Goal: Transaction & Acquisition: Download file/media

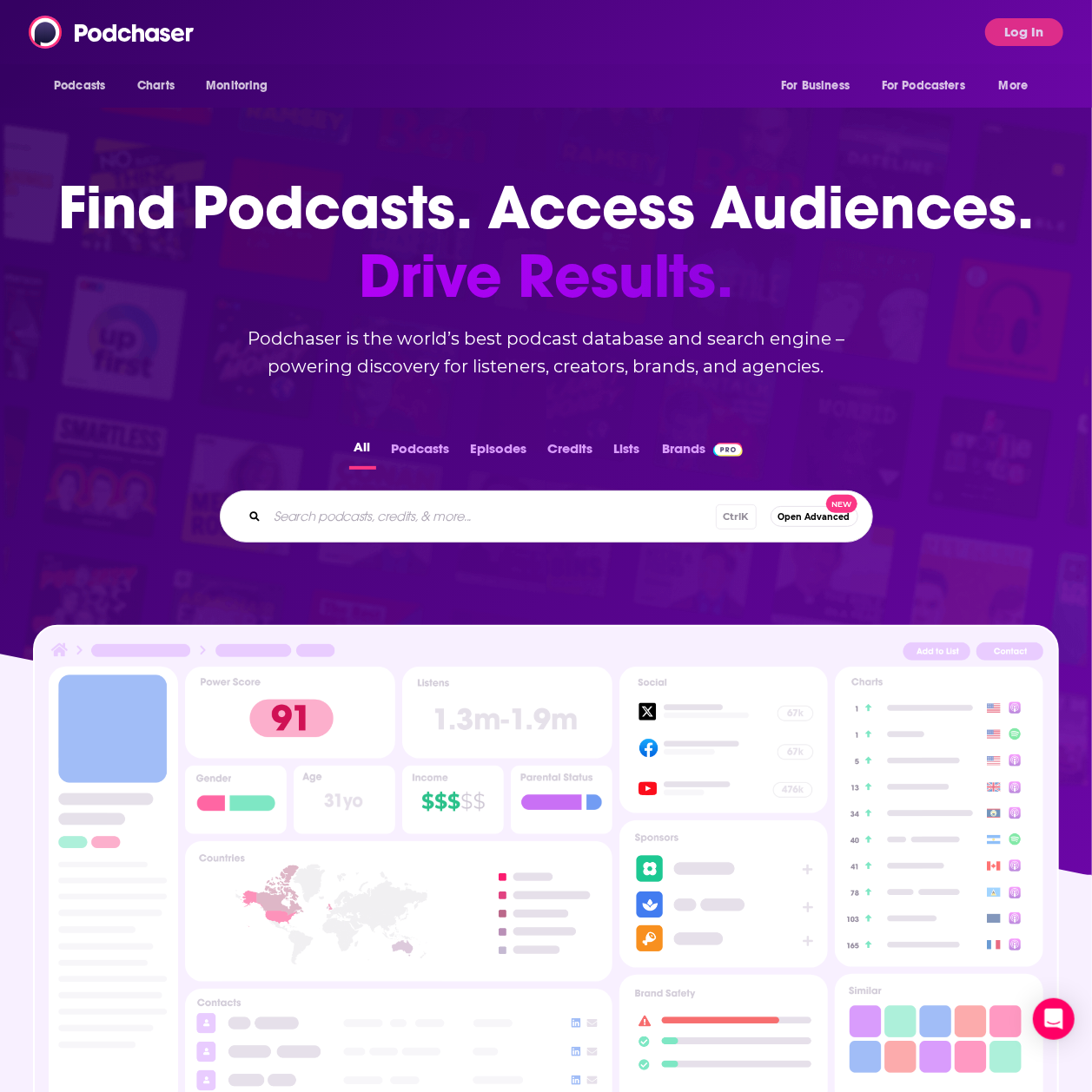
drag, startPoint x: 942, startPoint y: 349, endPoint x: 921, endPoint y: 359, distance: 23.3
click at [942, 348] on div "Find Podcasts. Access Audiences. Drive Results. Podchaser is the world’s best p…" at bounding box center [545, 242] width 975 height 276
click at [458, 505] on input "Search podcasts, credits, & more..." at bounding box center [491, 516] width 449 height 28
type input ""Roblox""
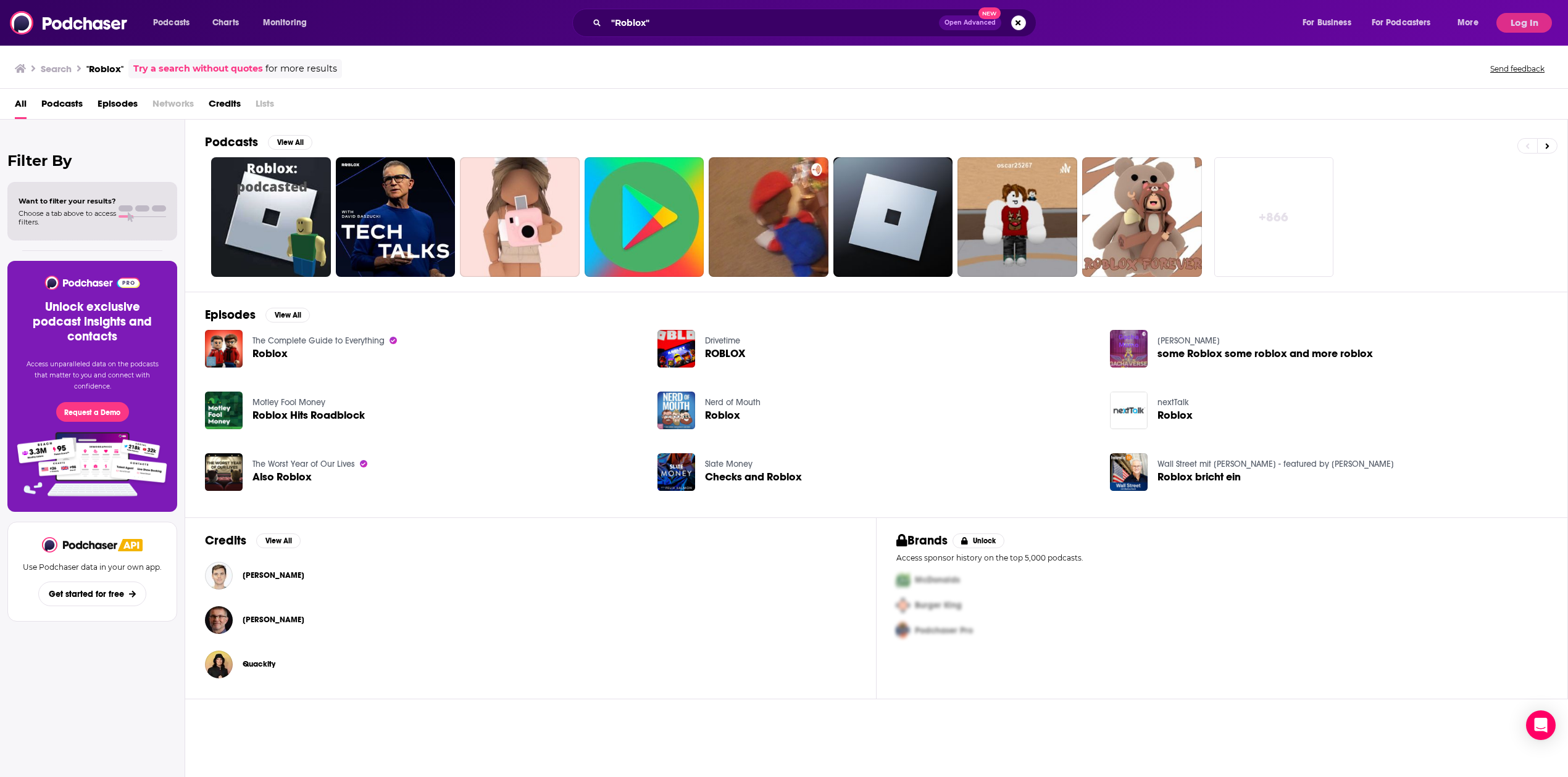
click at [203, 65] on link "Try a search without quotes" at bounding box center [197, 69] width 130 height 14
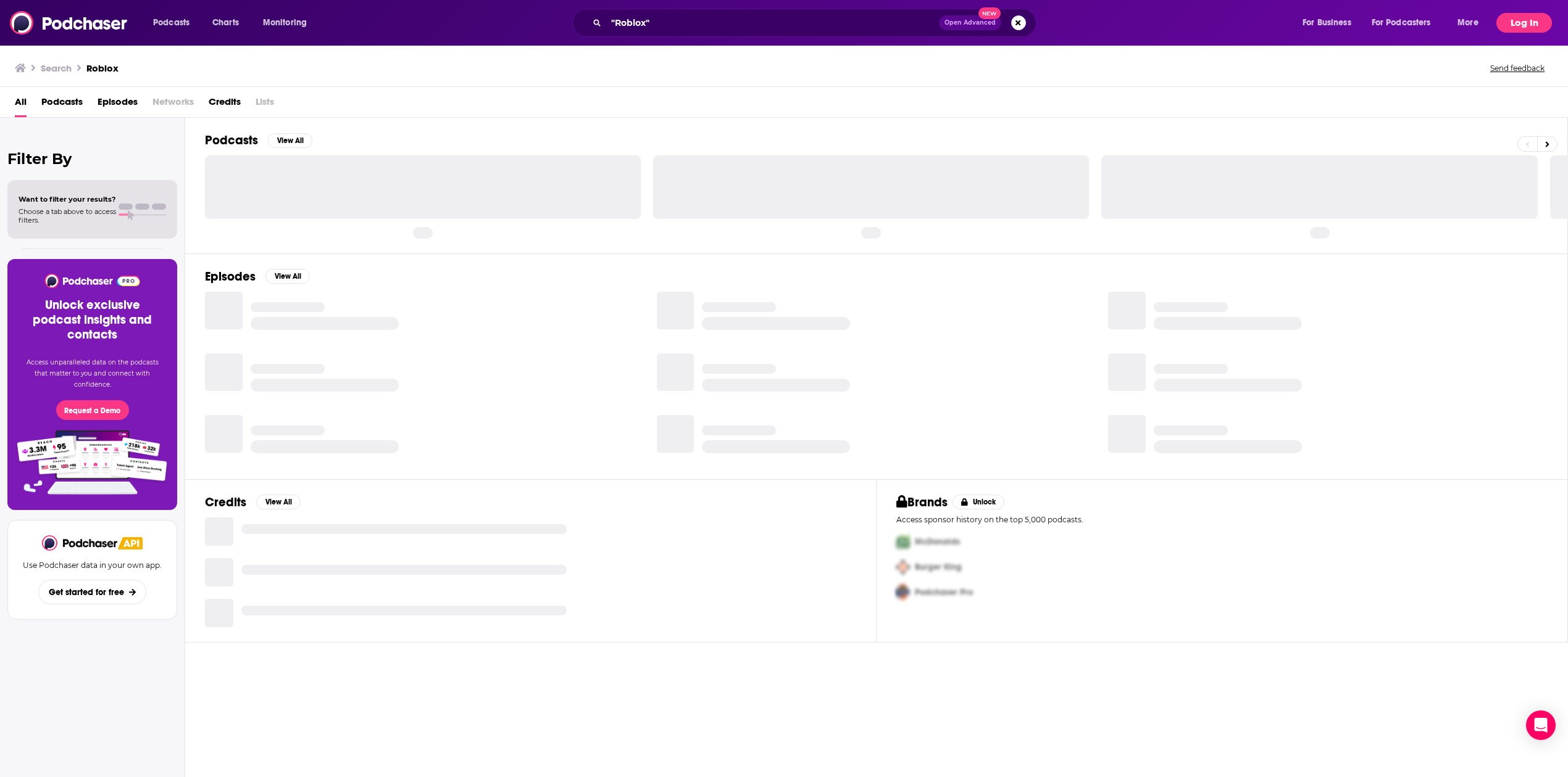
click at [775, 8] on div "Podcasts Charts Monitoring "Roblox" Open Advanced New For Business For Podcaste…" at bounding box center [784, 23] width 1568 height 46
click at [775, 18] on button "Log In" at bounding box center [1523, 23] width 56 height 20
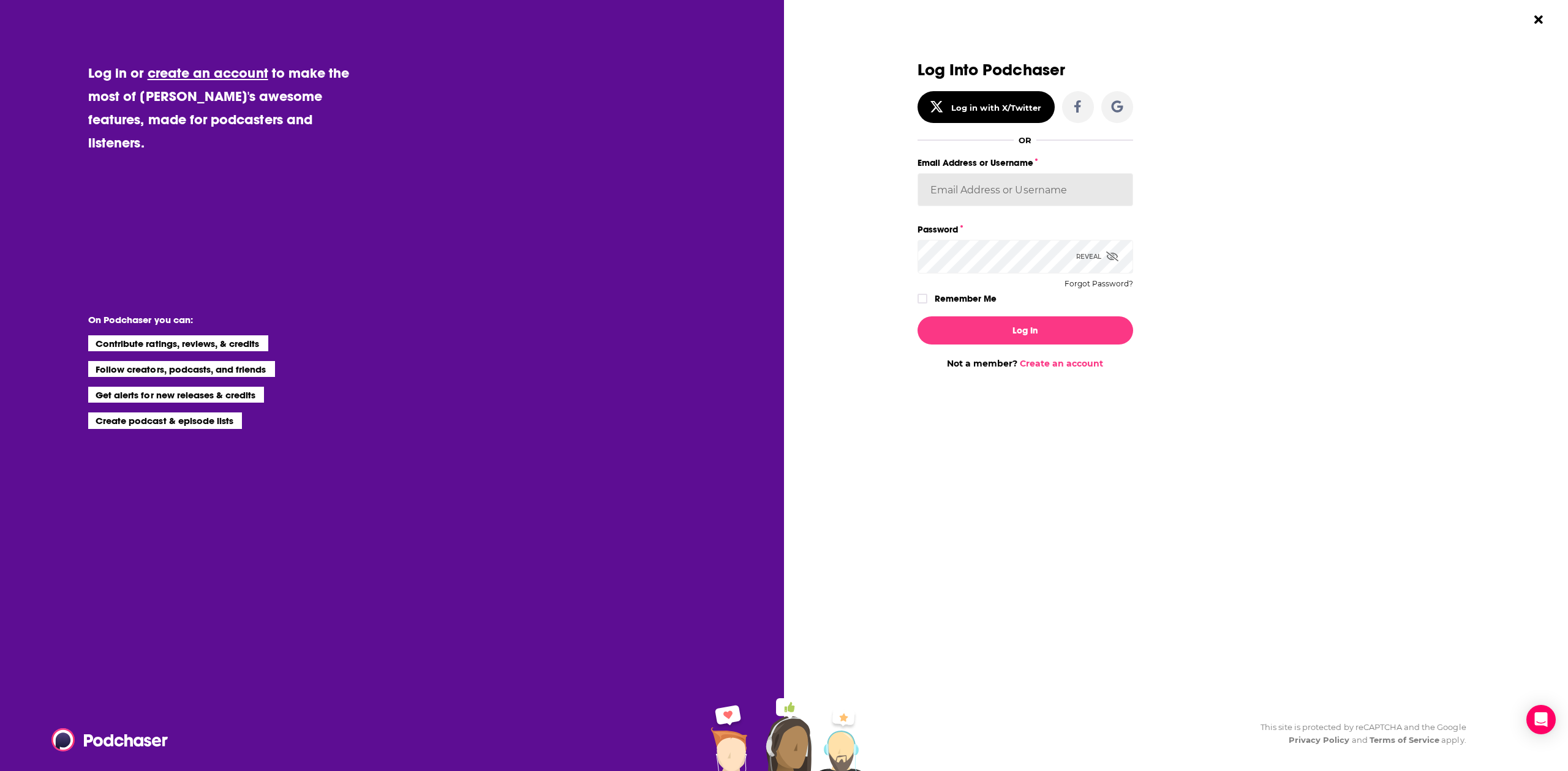
type input "headlandconsultancy"
click at [769, 185] on input "headlandconsultancy" at bounding box center [1025, 190] width 216 height 33
click at [769, 192] on div "Log Into Podchaser Log in with X/Twitter OR Email Address or Username headlandc…" at bounding box center [1172, 215] width 510 height 308
click at [769, 316] on button "Log In" at bounding box center [1025, 330] width 216 height 28
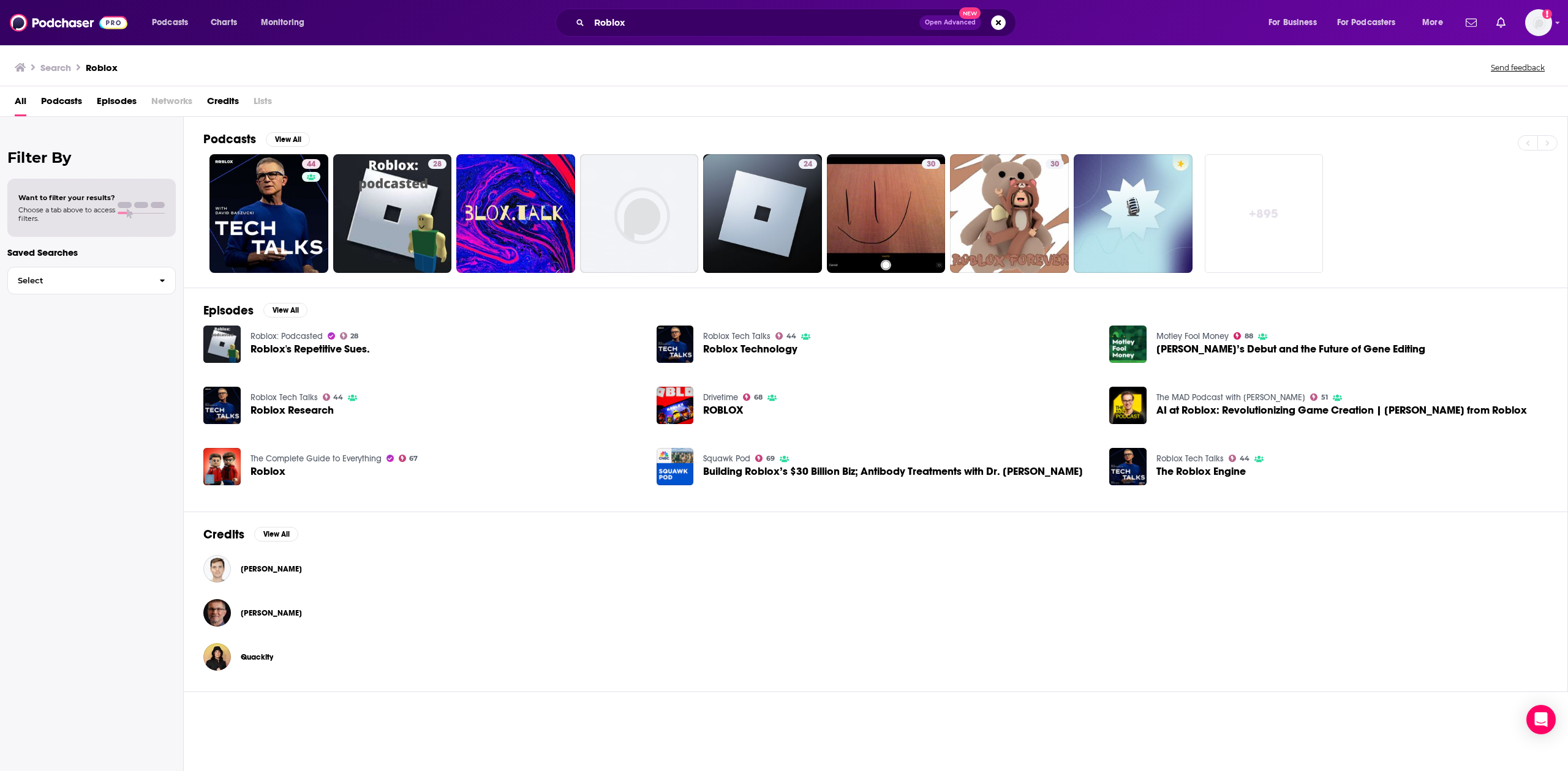
click at [65, 103] on span "Podcasts" at bounding box center [61, 103] width 41 height 25
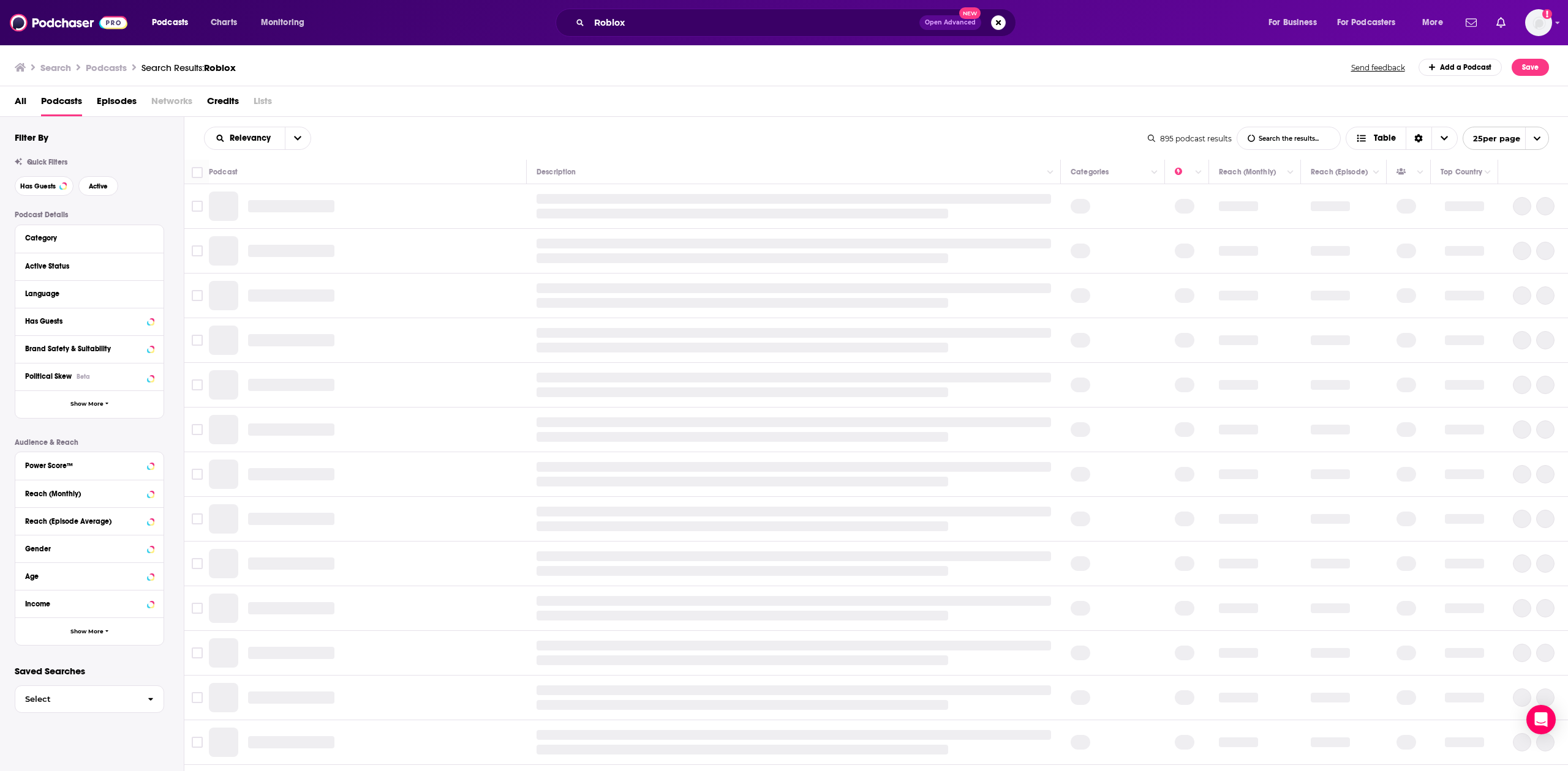
click at [125, 95] on span "Episodes" at bounding box center [116, 103] width 40 height 25
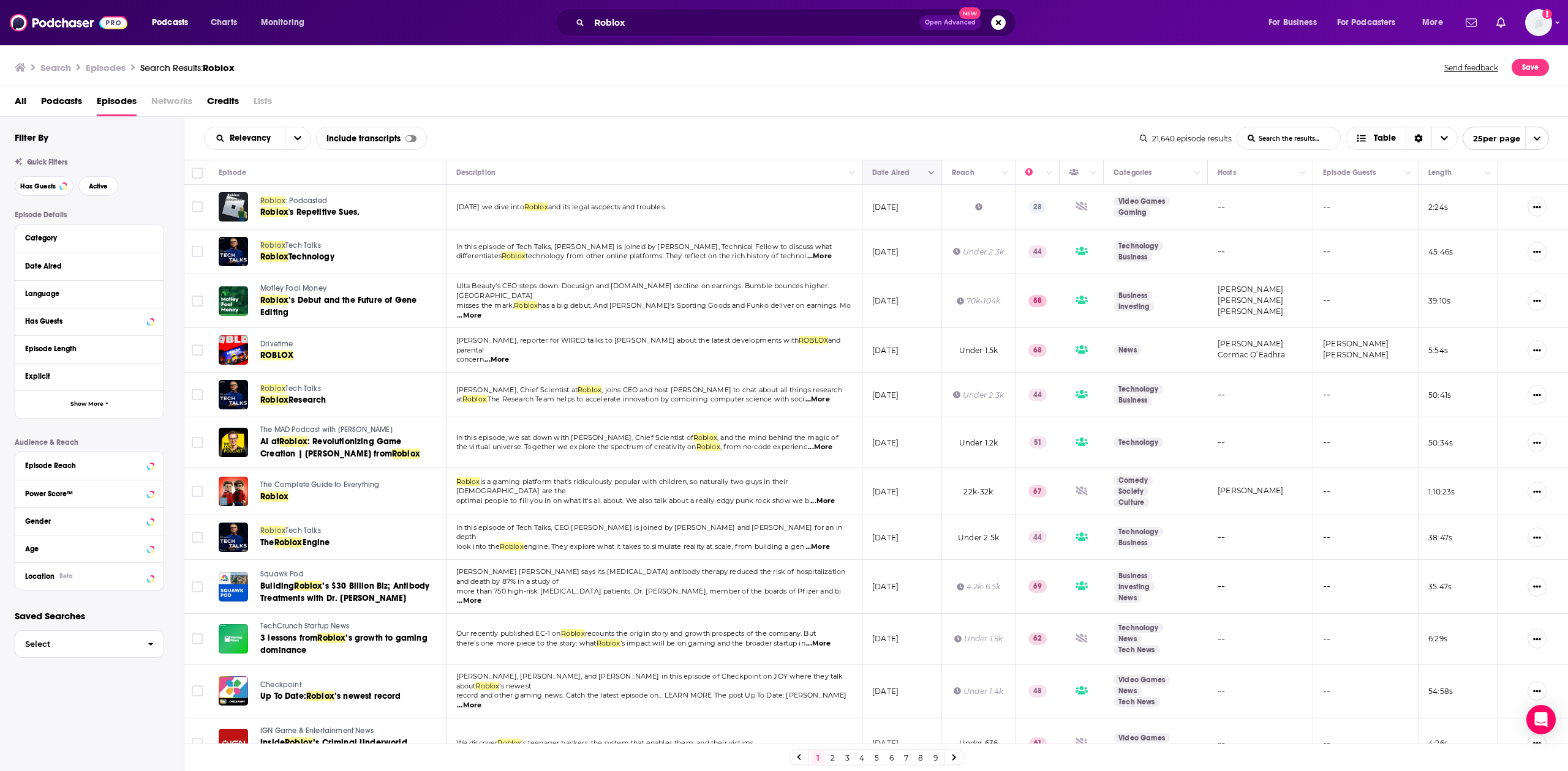
click at [769, 174] on icon "Column Actions" at bounding box center [931, 173] width 6 height 3
click at [769, 112] on div at bounding box center [784, 386] width 1568 height 771
click at [769, 162] on th "Date Aired" at bounding box center [902, 173] width 80 height 24
click at [273, 63] on div "Search Episodes Search Results: Roblox Send feedback Save" at bounding box center [782, 67] width 1534 height 17
click at [167, 66] on div "Search Results: Roblox" at bounding box center [187, 67] width 95 height 12
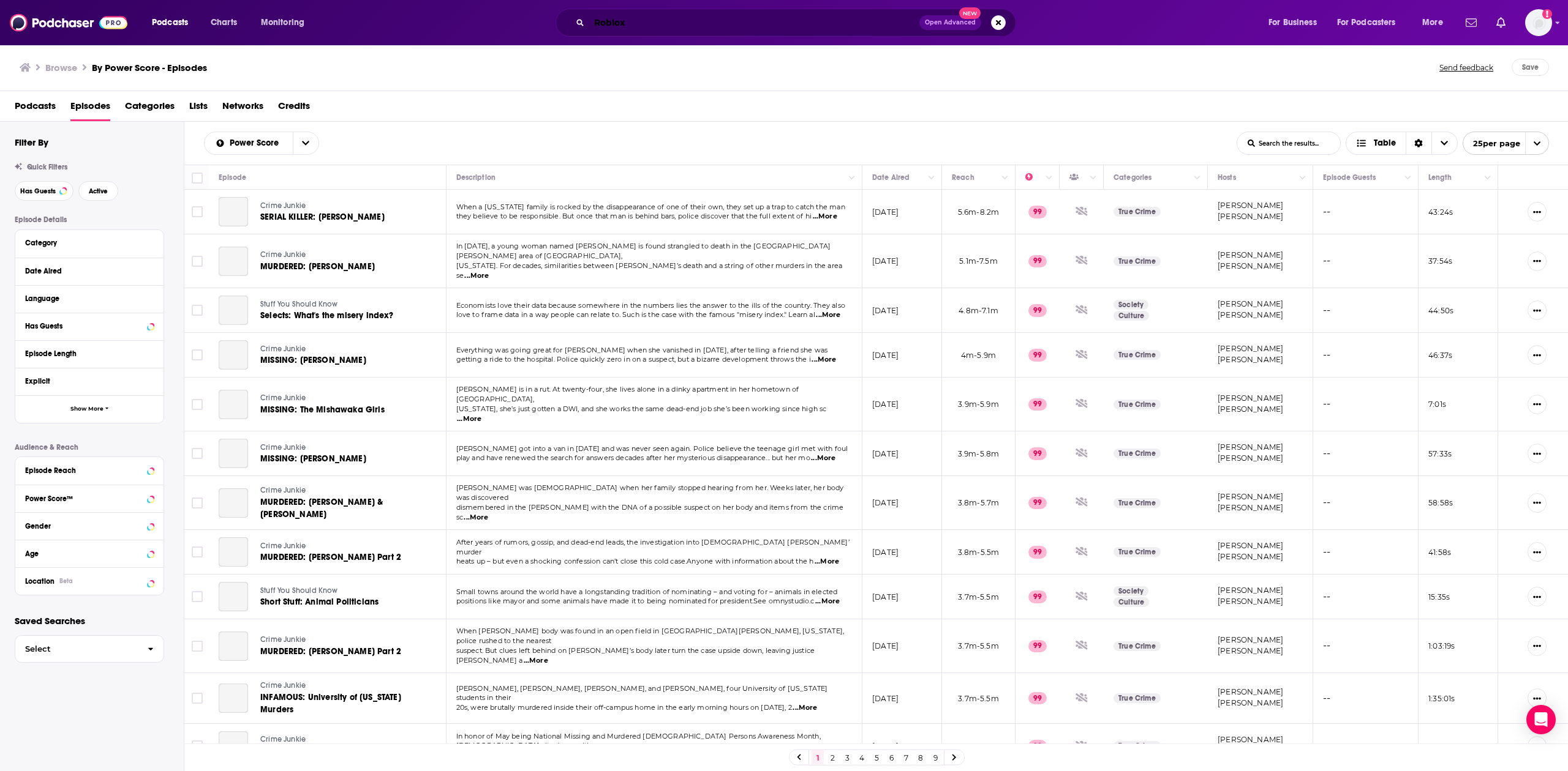
click at [681, 16] on input "Roblox" at bounding box center [754, 22] width 330 height 20
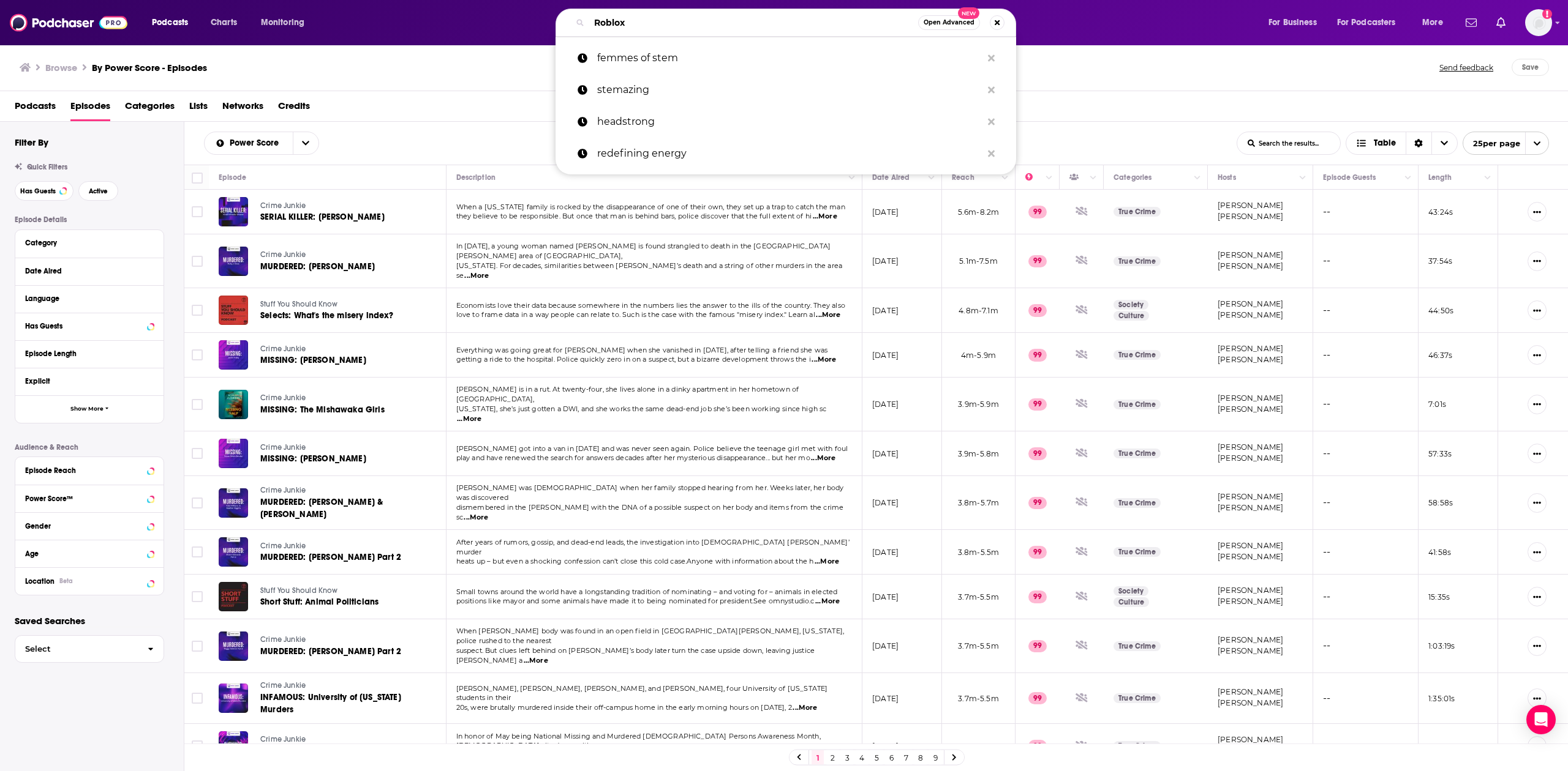
click at [677, 22] on input "Roblox" at bounding box center [753, 22] width 329 height 20
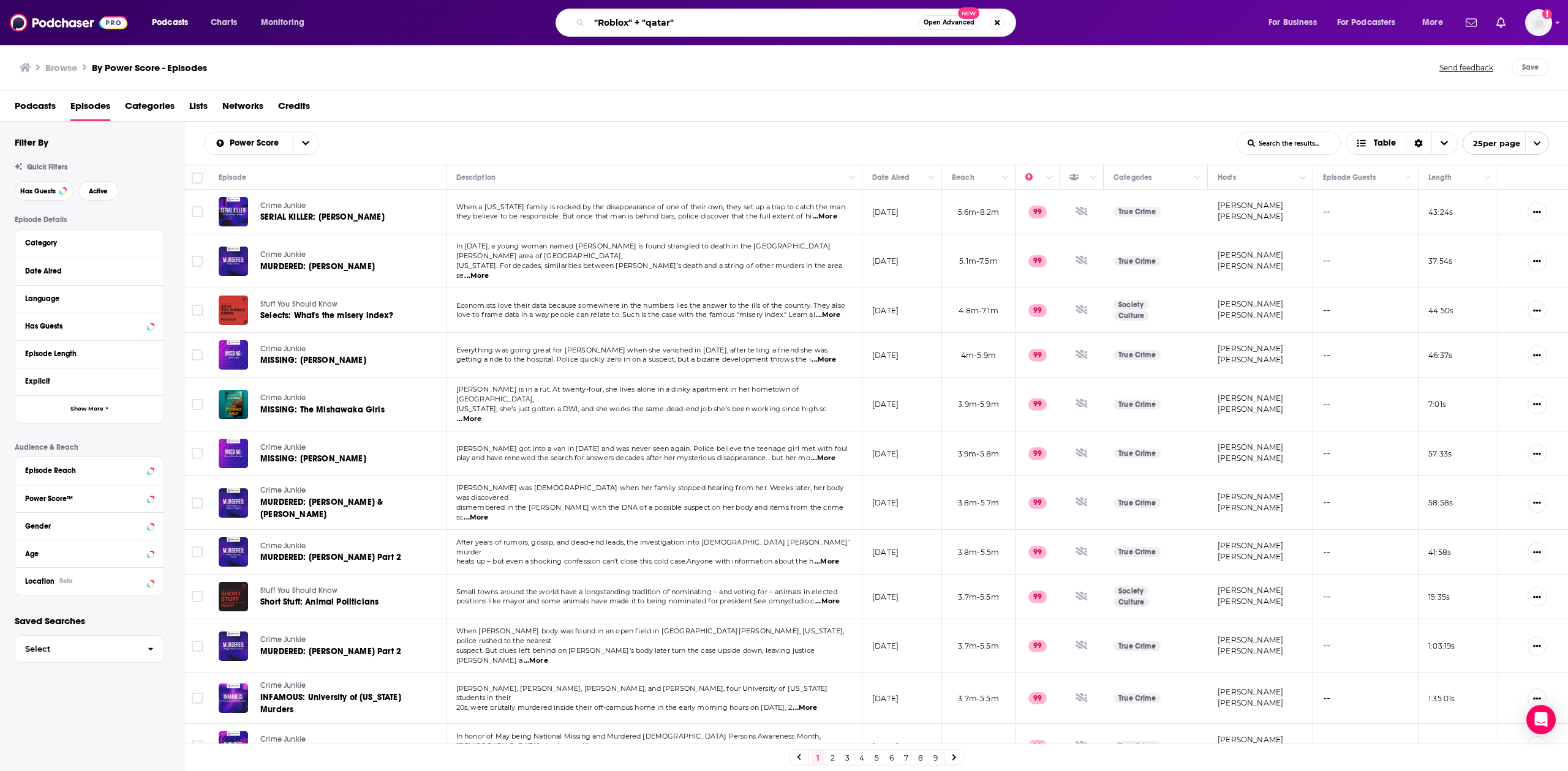
type input ""Roblox" + "qatar""
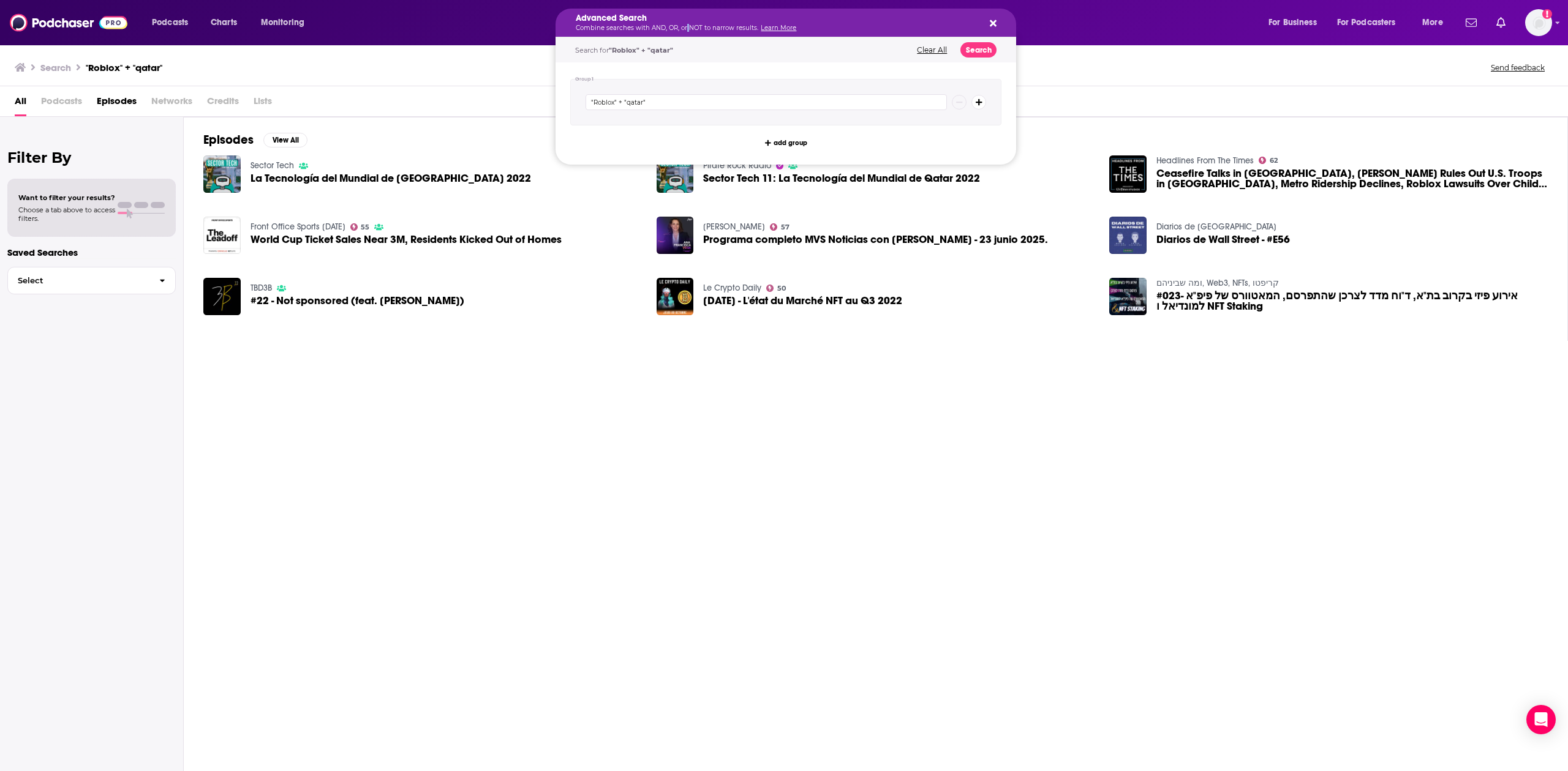
click at [684, 31] on p "Combine searches with AND, OR, or NOT to narrow results. Learn More" at bounding box center [775, 28] width 401 height 6
click at [508, 75] on div "Search "Roblox" + "[GEOGRAPHIC_DATA]" Send feedback" at bounding box center [782, 67] width 1533 height 17
click at [694, 25] on p "Combine searches with AND, OR, or NOT to narrow results. Learn More" at bounding box center [775, 28] width 401 height 6
click at [702, 93] on div ""Roblox" + "qatar"" at bounding box center [786, 102] width 431 height 46
click at [678, 104] on input ""Roblox" + "qatar"" at bounding box center [766, 102] width 361 height 16
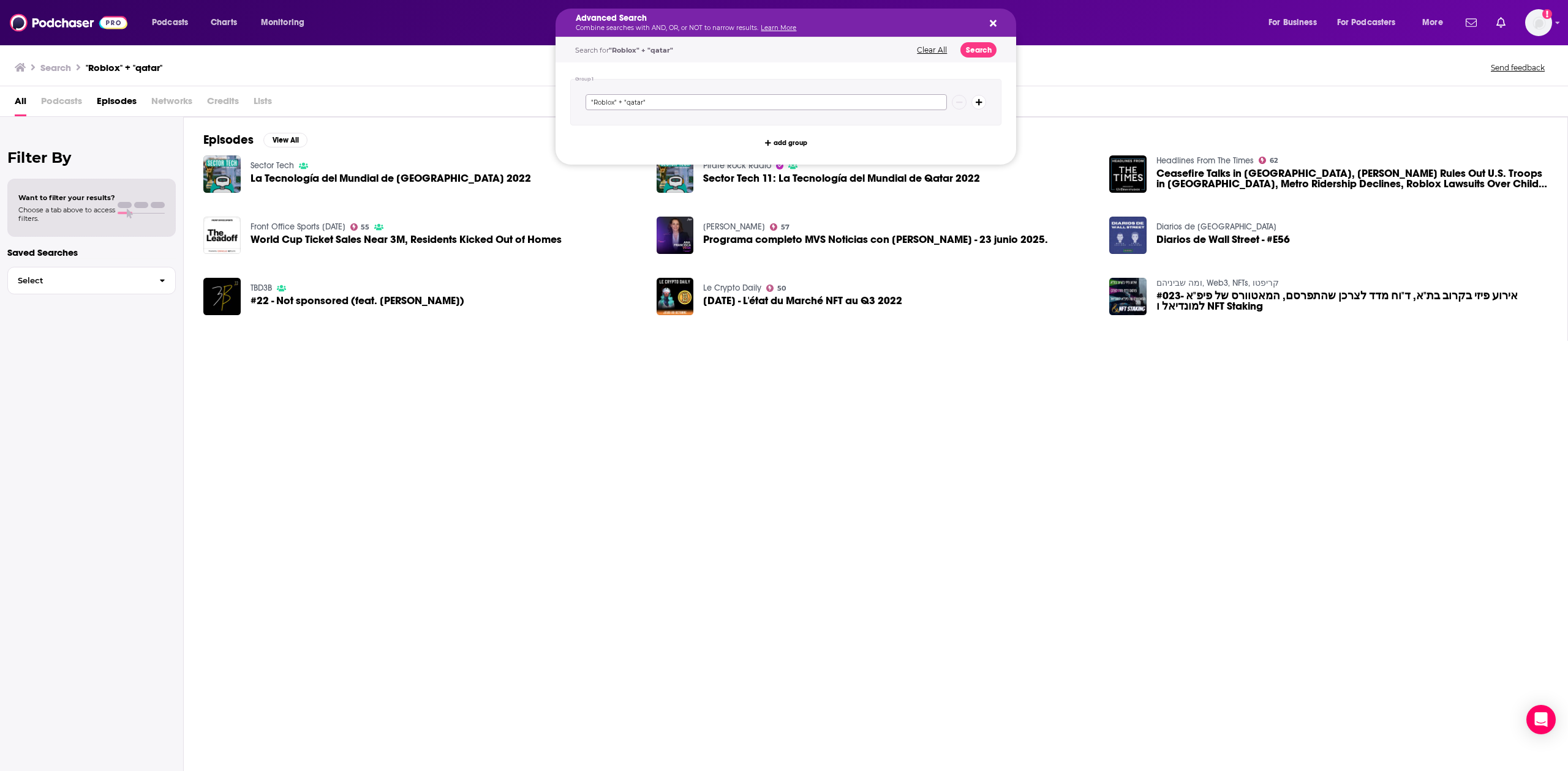
click at [678, 104] on input ""Roblox" + "qatar"" at bounding box center [766, 102] width 361 height 16
type input "shagged married annoyed"
click at [769, 44] on button "Search" at bounding box center [978, 50] width 36 height 16
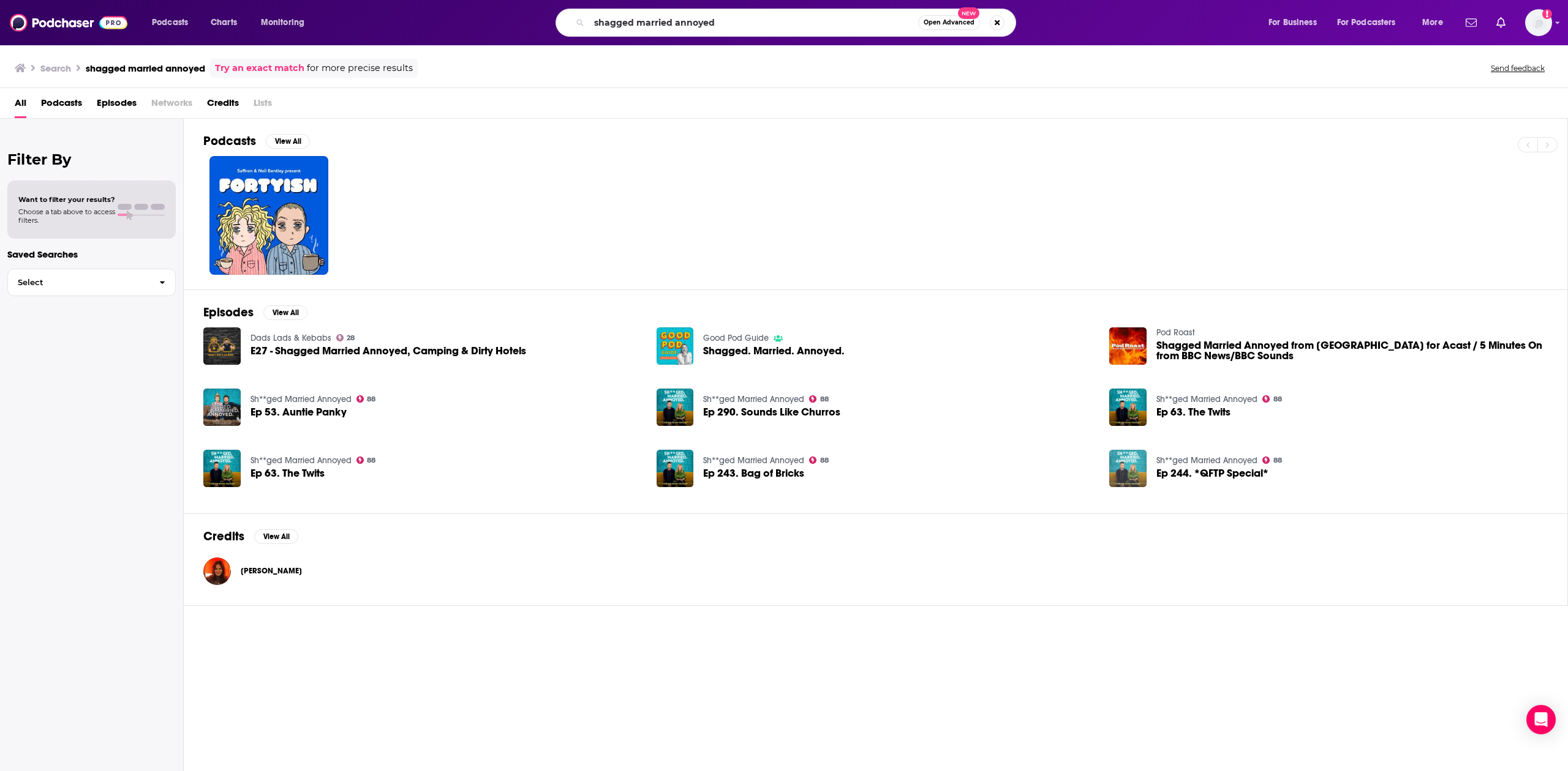
click at [769, 457] on img "Ep 244. *QFTP Special*" at bounding box center [1127, 468] width 37 height 37
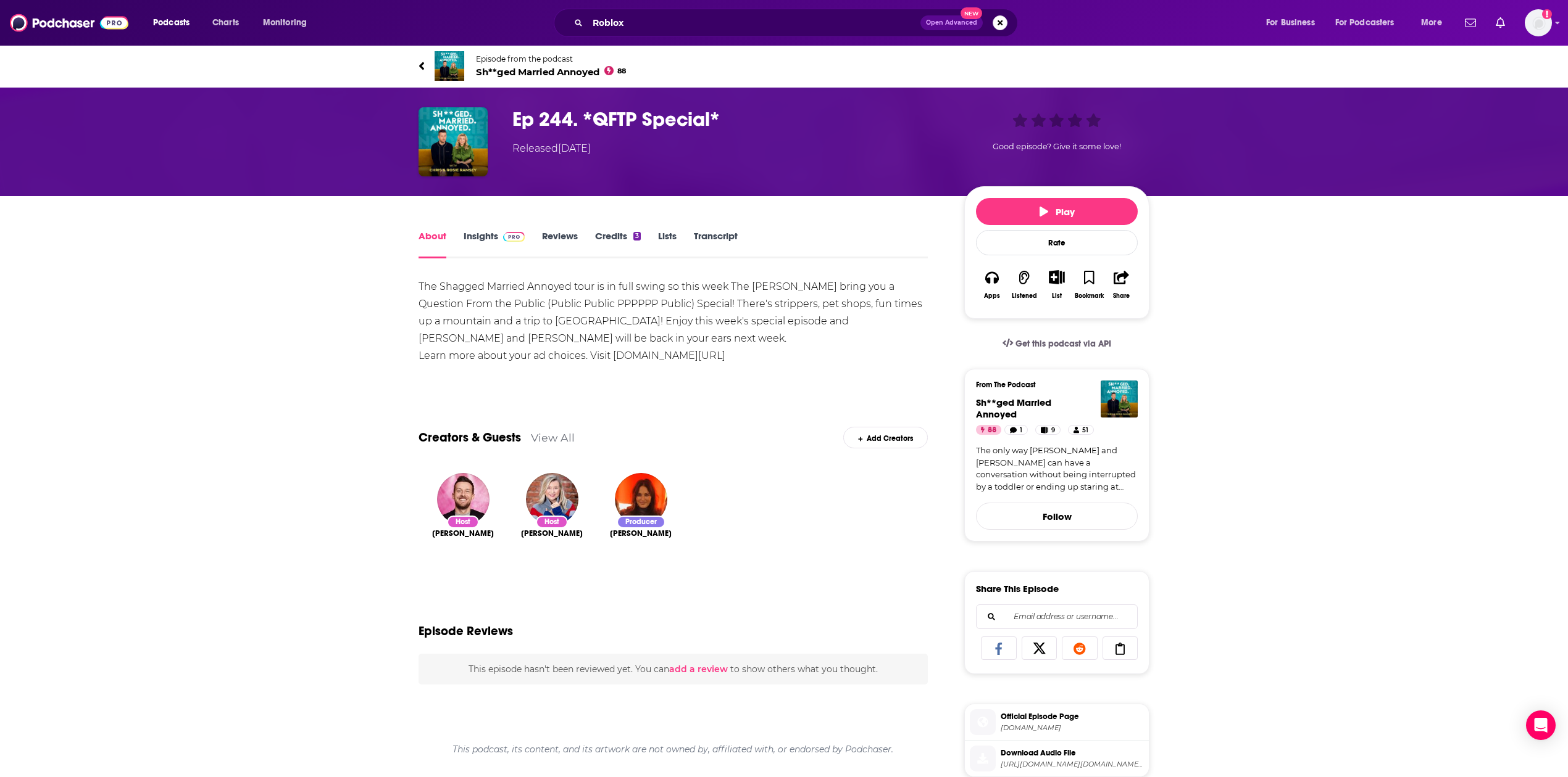
click at [613, 120] on h1 "Ep 244. *QFTP Special*" at bounding box center [728, 119] width 432 height 24
click at [569, 145] on div "Released [DATE]" at bounding box center [551, 149] width 78 height 15
click at [554, 71] on span "Sh**ged Married Annoyed 88" at bounding box center [551, 71] width 150 height 12
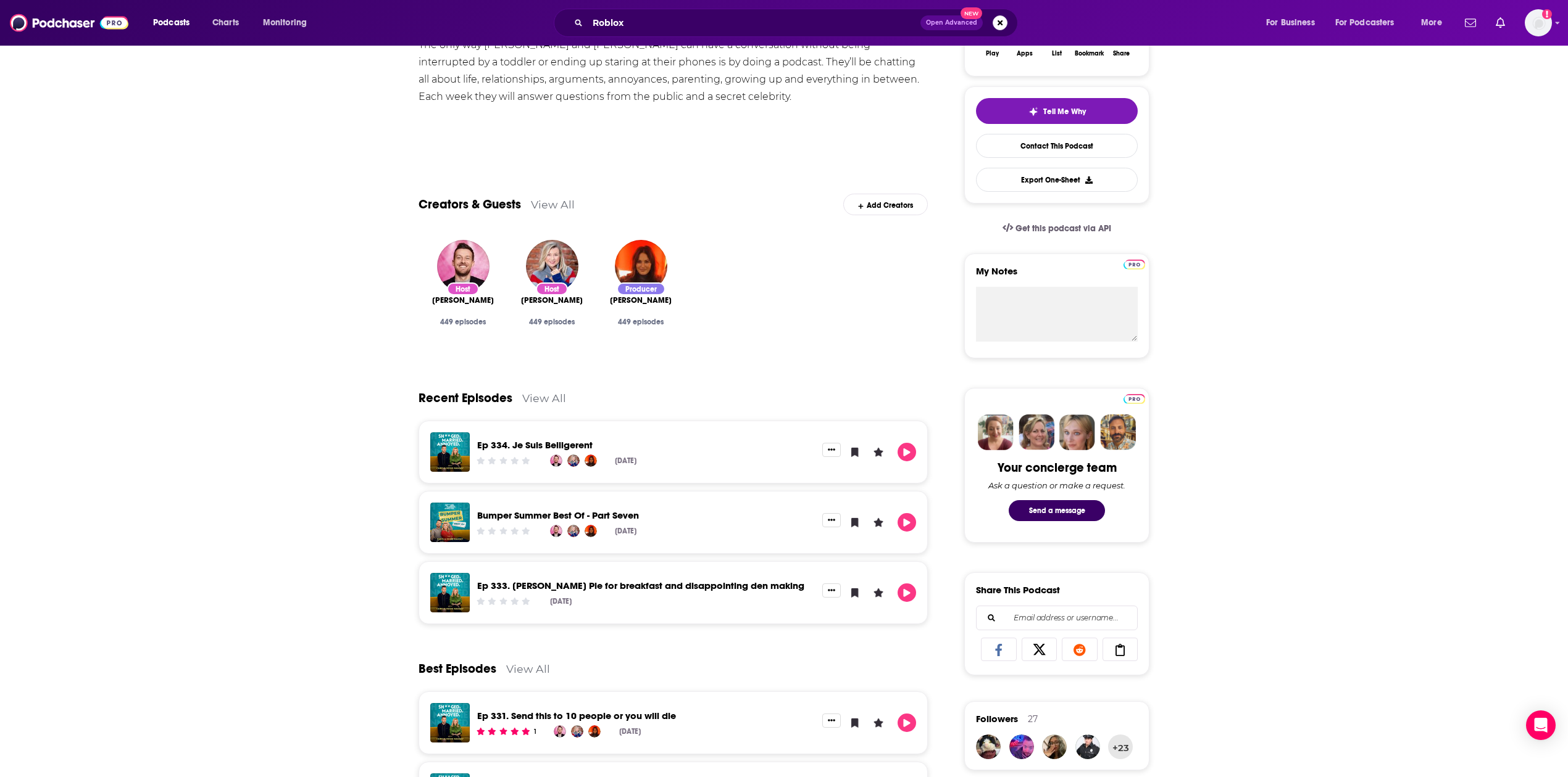
scroll to position [493, 0]
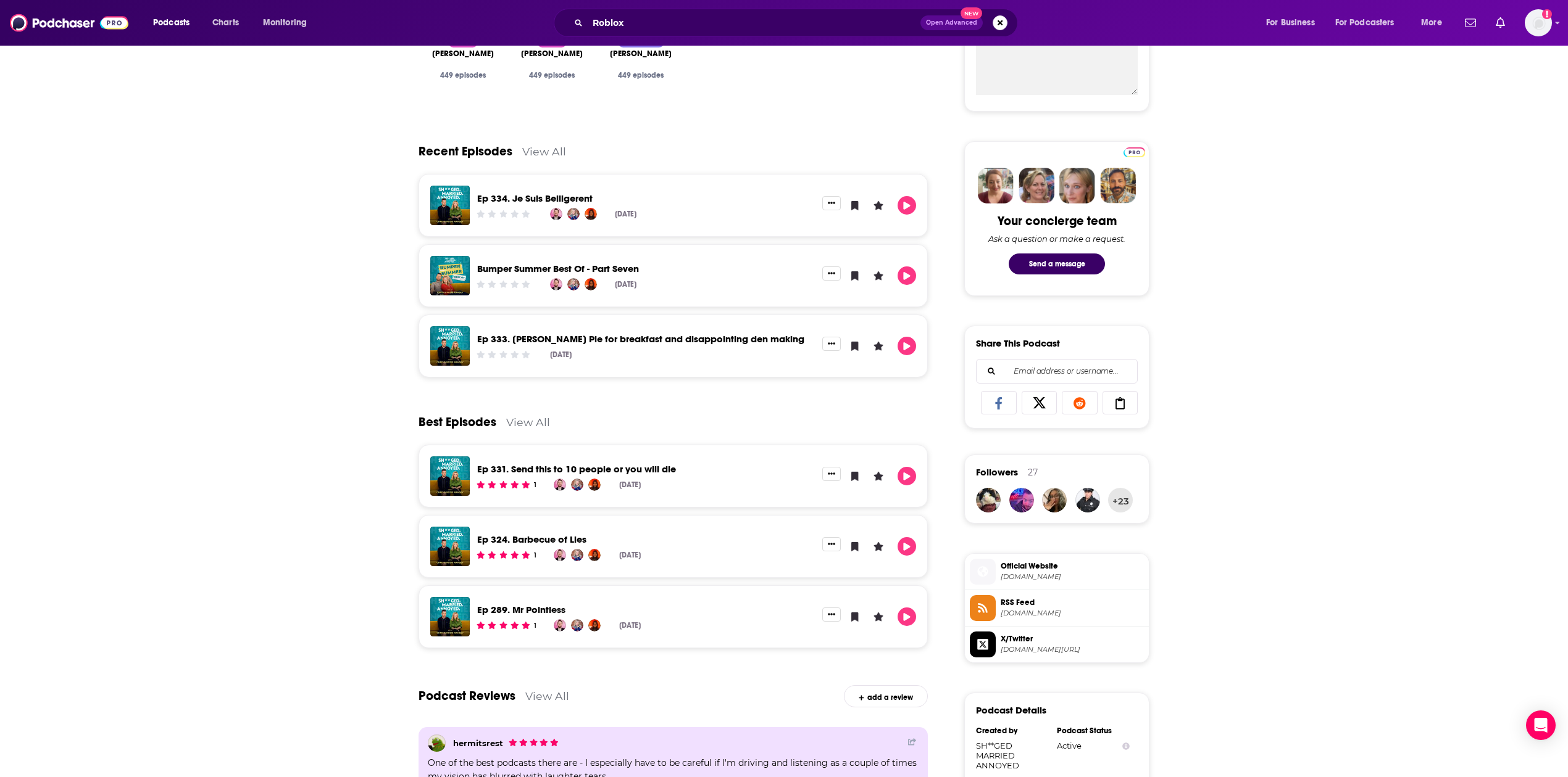
click at [631, 193] on div "Ep 334. Je Suis Belligerent" at bounding box center [646, 200] width 337 height 14
click at [592, 202] on link "Ep 334. Je Suis Belligerent" at bounding box center [535, 198] width 115 height 12
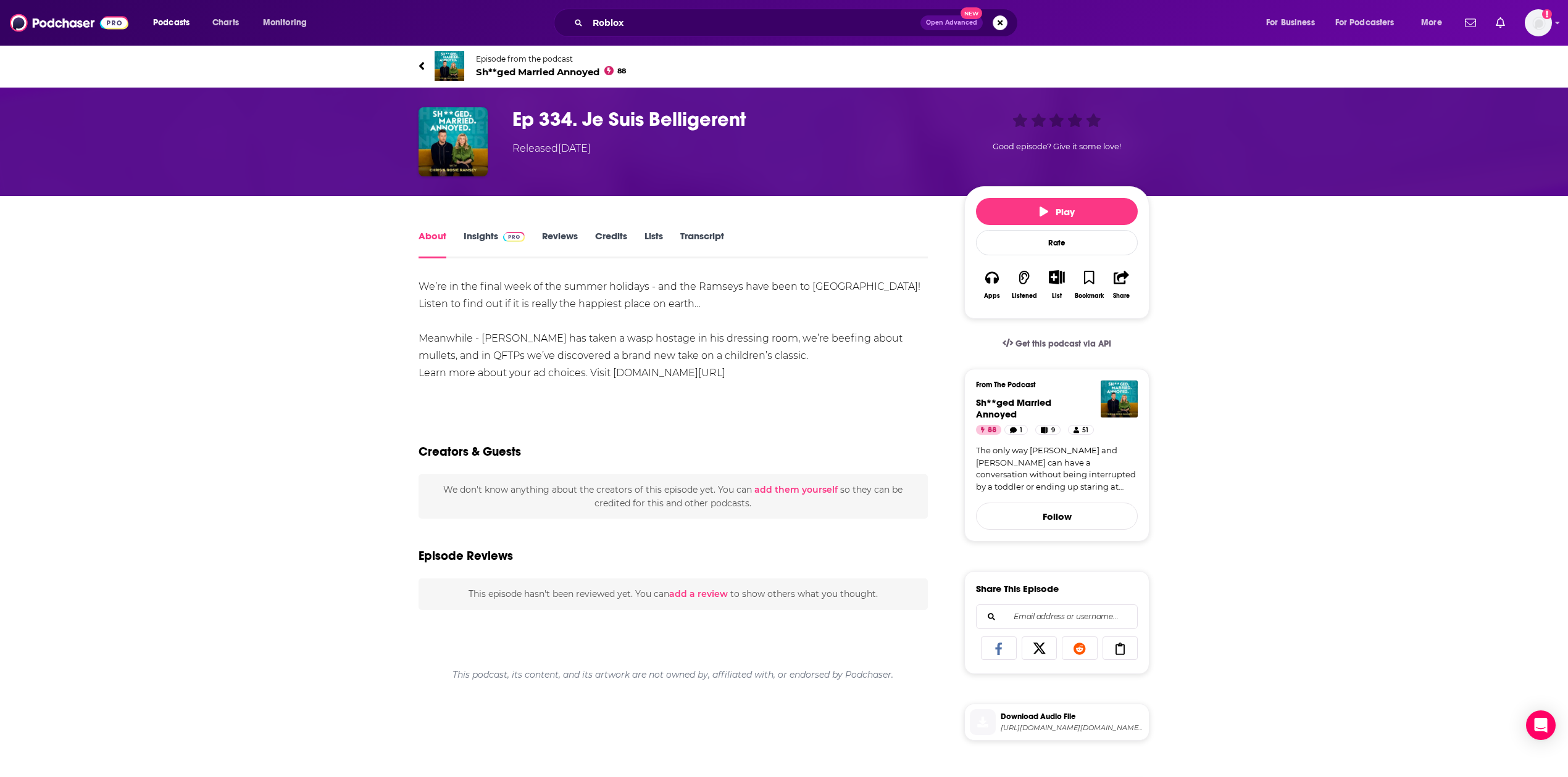
click at [716, 237] on link "Transcript" at bounding box center [702, 244] width 44 height 28
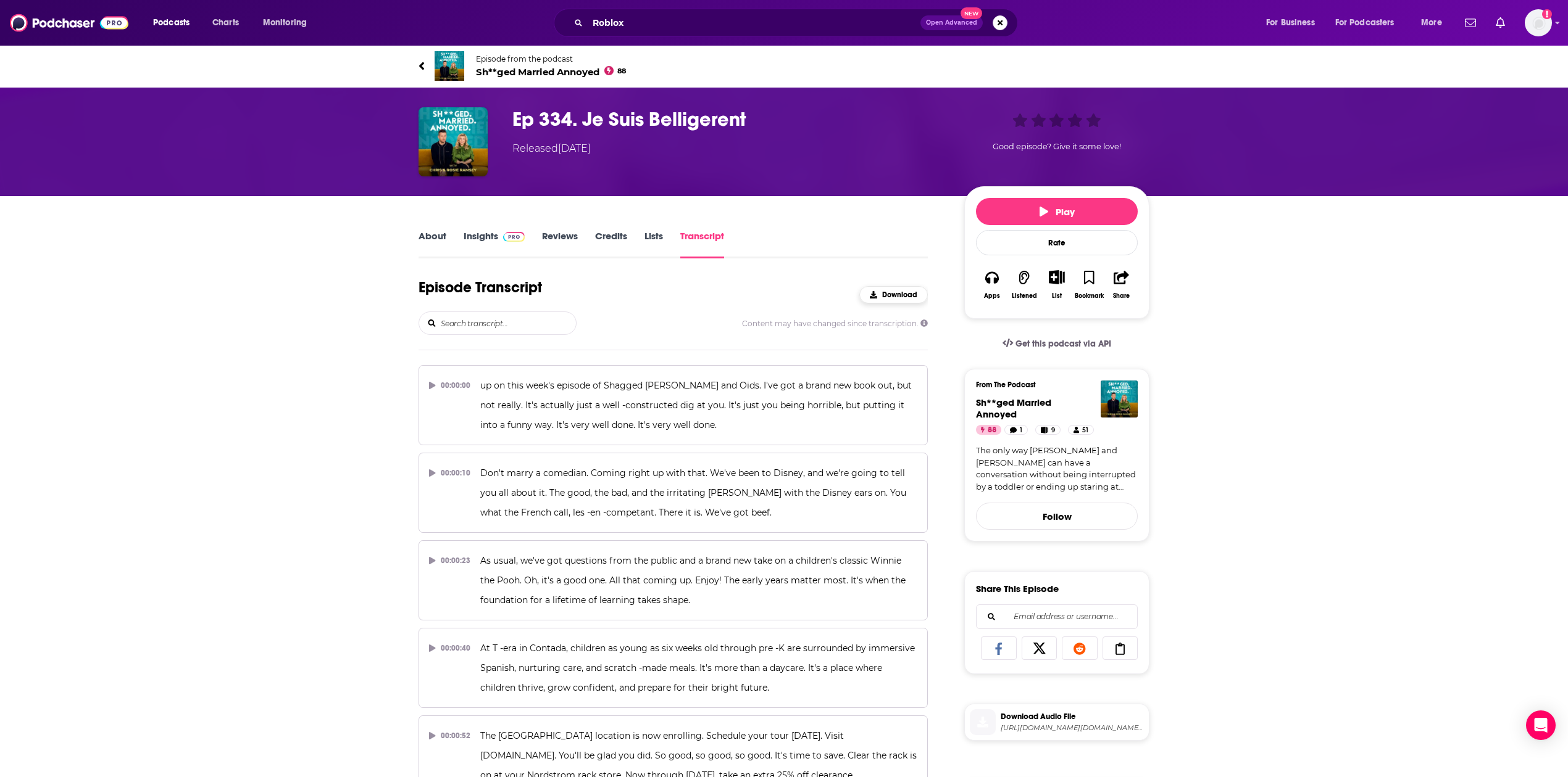
click at [775, 296] on span "Download" at bounding box center [899, 295] width 35 height 9
drag, startPoint x: 1431, startPoint y: 319, endPoint x: 1191, endPoint y: 228, distance: 256.7
